Goal: Transaction & Acquisition: Purchase product/service

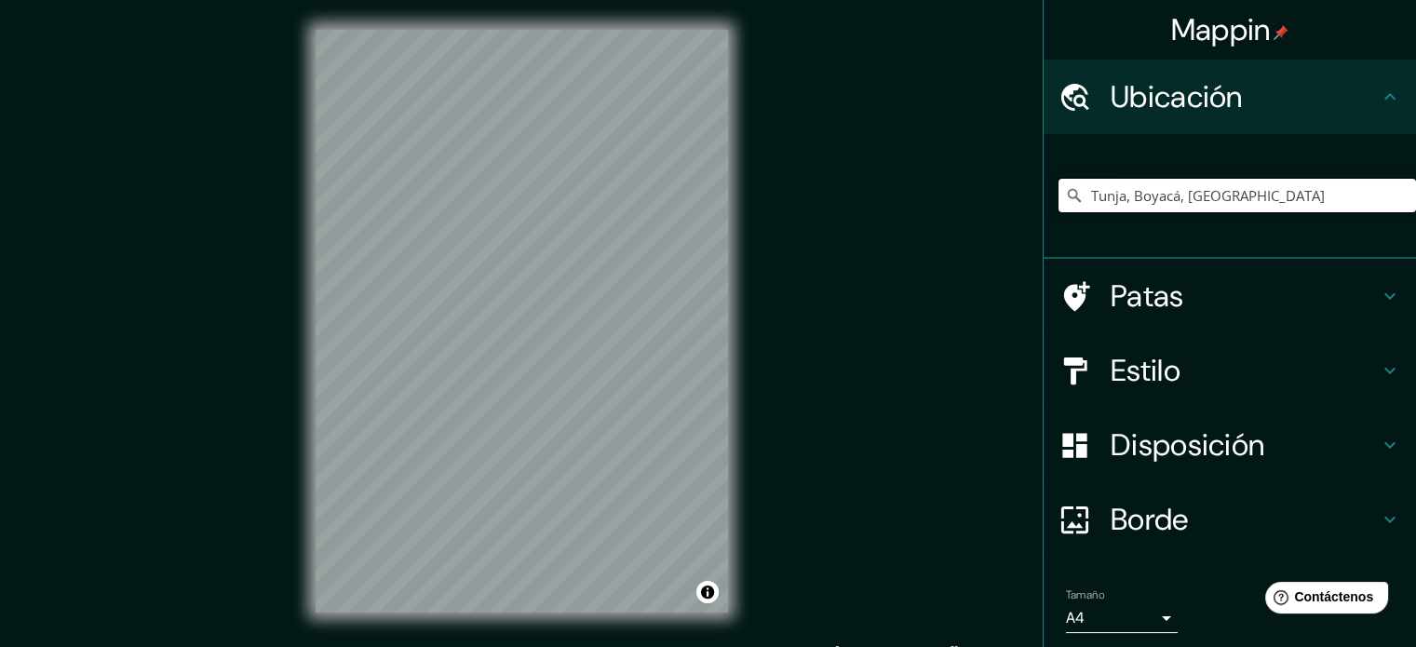
click at [1295, 195] on input "Tunja, Boyacá, [GEOGRAPHIC_DATA]" at bounding box center [1238, 196] width 358 height 34
click at [1288, 193] on input "Tunja, Boyacá, [GEOGRAPHIC_DATA]" at bounding box center [1238, 196] width 358 height 34
click at [1059, 193] on input "Tunja, Boyacá, [GEOGRAPHIC_DATA]" at bounding box center [1238, 196] width 358 height 34
click at [1288, 200] on input "Tunja, Boyacá, [GEOGRAPHIC_DATA]" at bounding box center [1238, 196] width 358 height 34
click at [1180, 200] on input "Elige tu ciudad o zona" at bounding box center [1238, 196] width 358 height 34
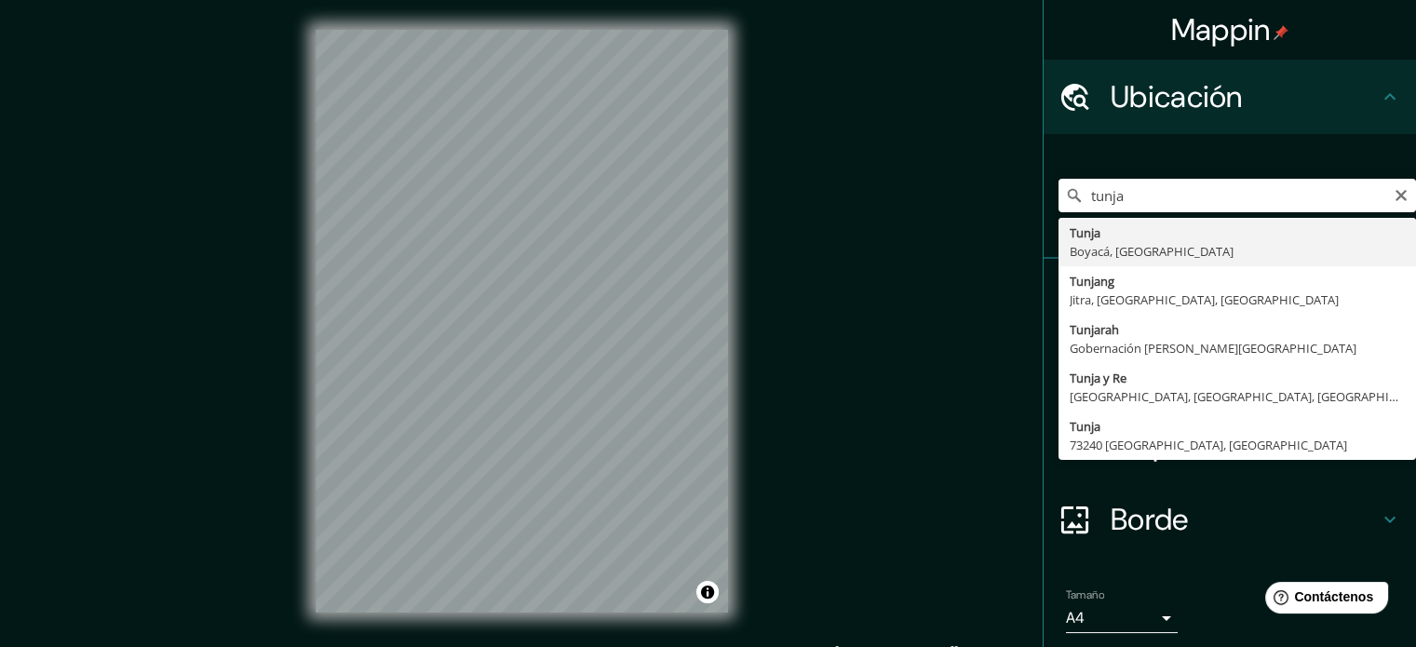
type input "Tunja, Boyacá, [GEOGRAPHIC_DATA]"
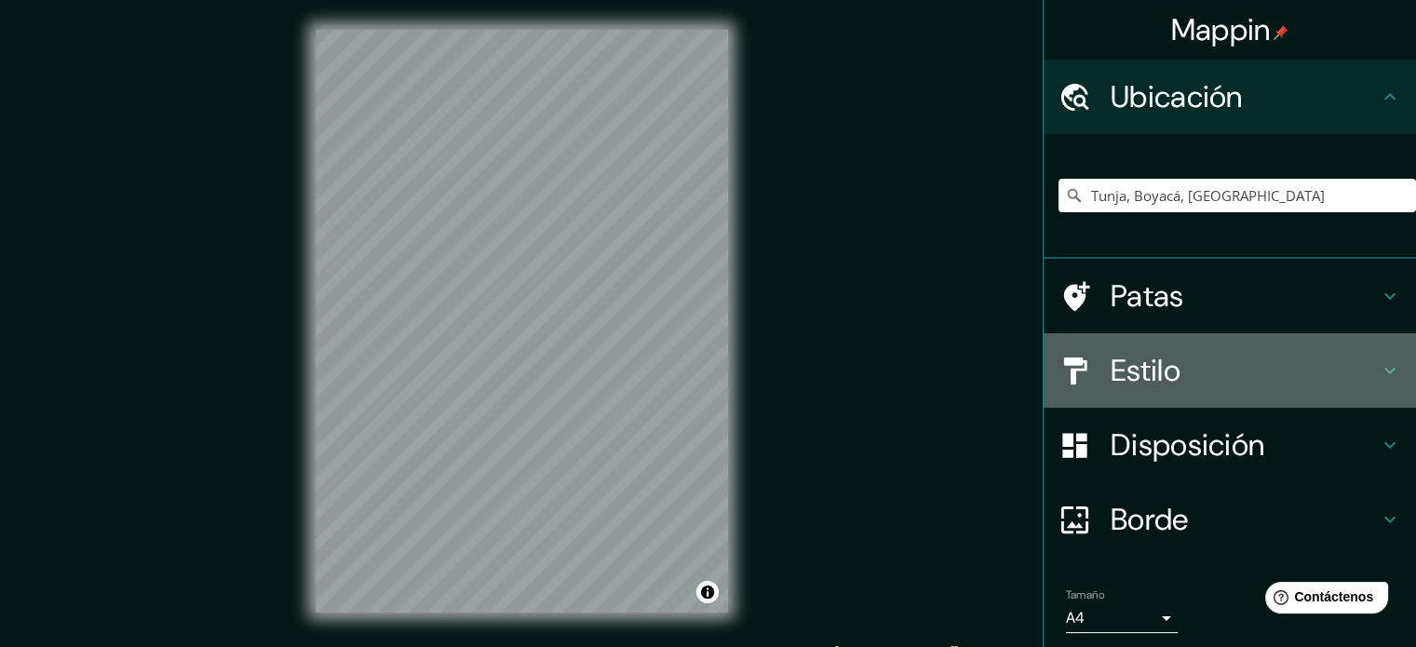
click at [1246, 390] on div "Estilo" at bounding box center [1230, 370] width 372 height 74
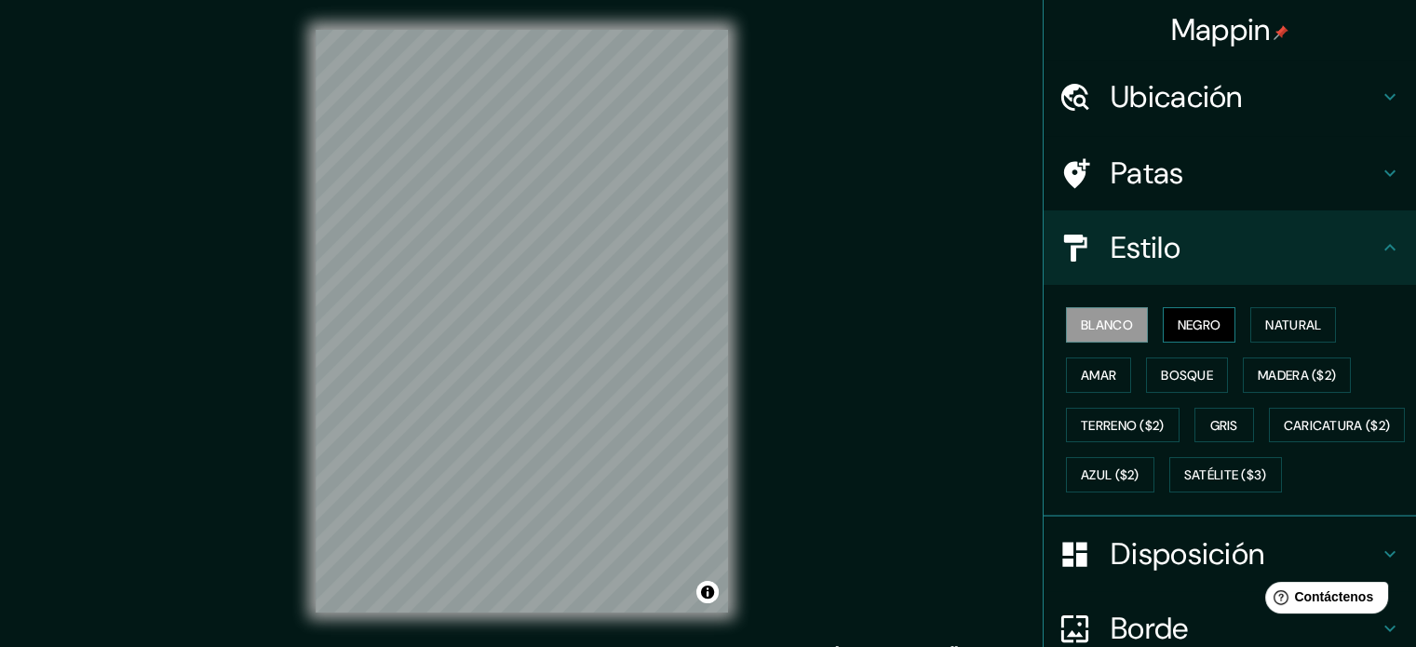
click at [1184, 317] on font "Negro" at bounding box center [1200, 325] width 44 height 17
click at [1112, 327] on font "Blanco" at bounding box center [1107, 325] width 52 height 17
click at [1178, 319] on font "Negro" at bounding box center [1200, 325] width 44 height 17
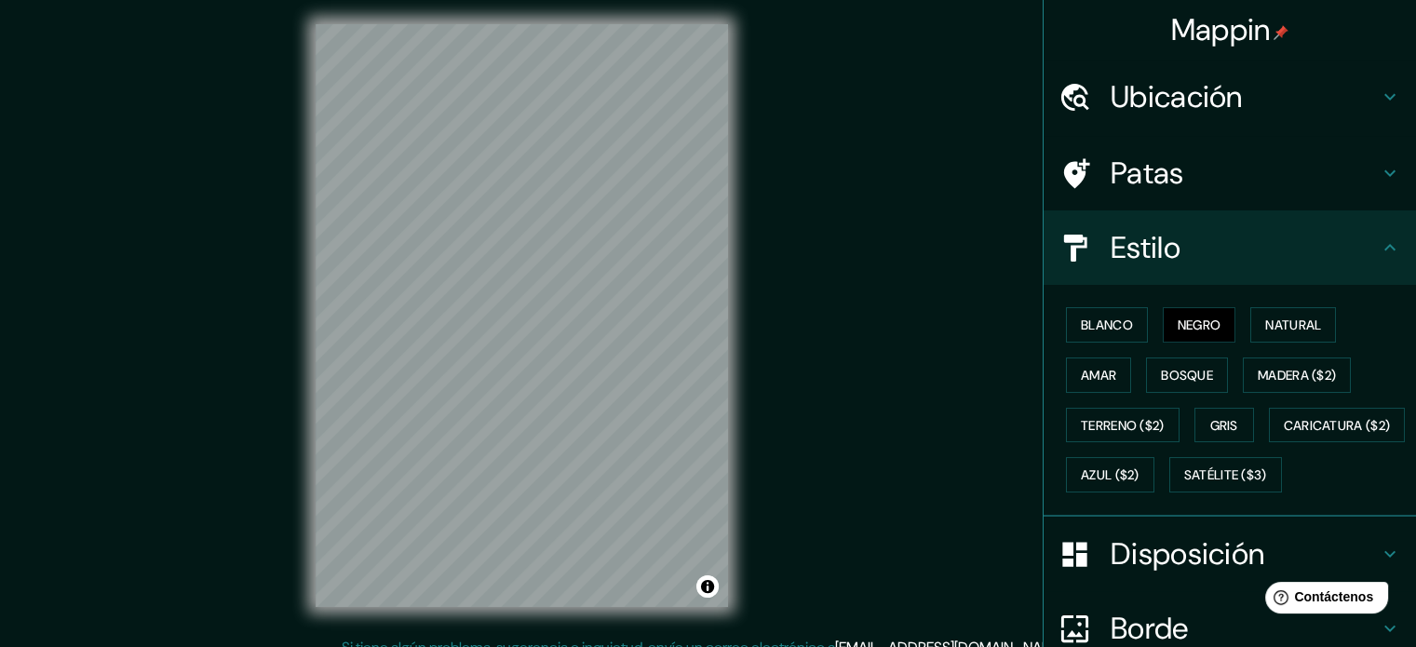
scroll to position [24, 0]
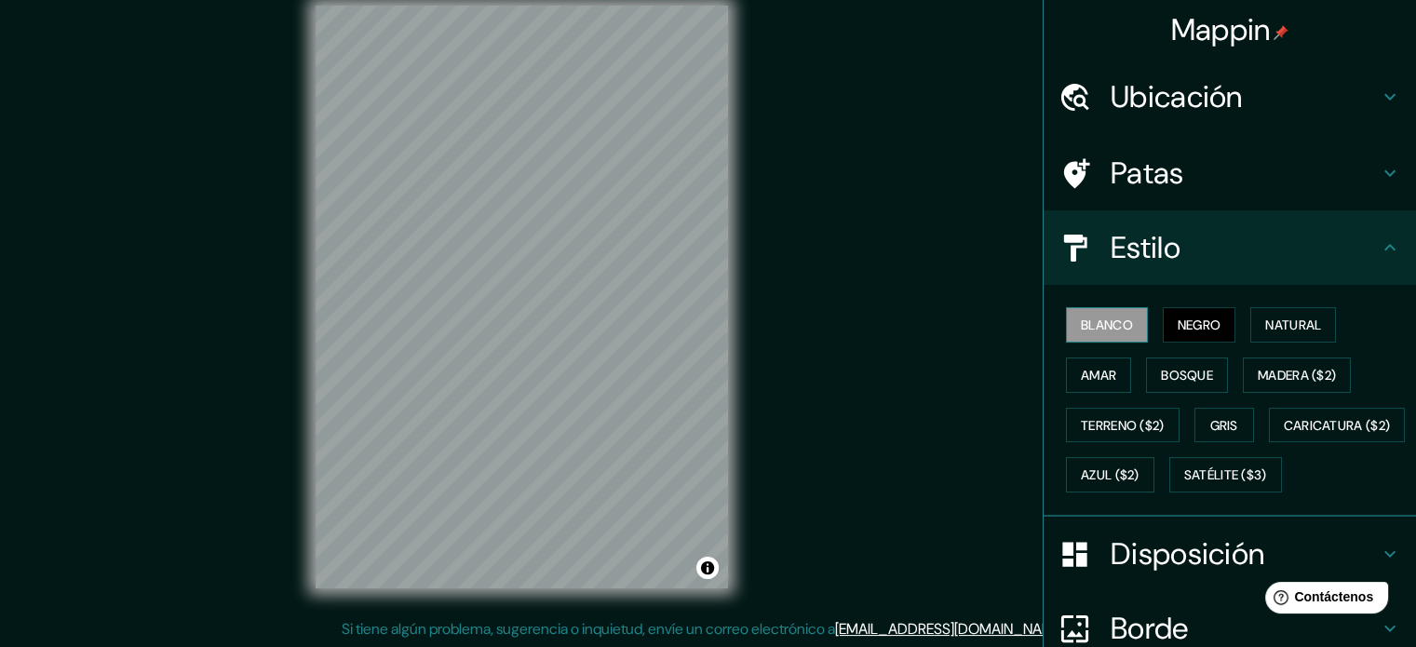
click at [1111, 325] on font "Blanco" at bounding box center [1107, 325] width 52 height 17
click at [1178, 317] on font "Negro" at bounding box center [1200, 325] width 44 height 17
